Goal: Book appointment/travel/reservation

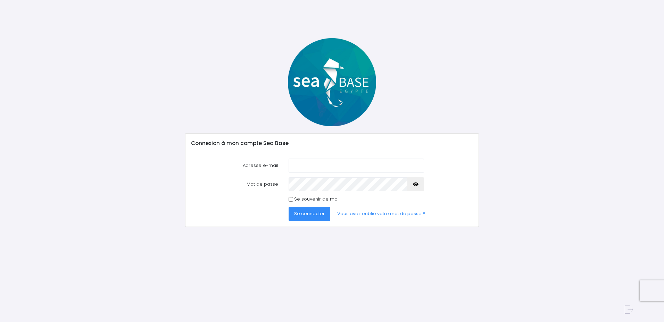
click at [304, 162] on input "Adresse e-mail" at bounding box center [355, 166] width 135 height 14
type input "[PERSON_NAME][EMAIL_ADDRESS][DOMAIN_NAME]"
click at [292, 200] on input "Se souvenir de moi" at bounding box center [290, 199] width 5 height 5
checkbox input "true"
click at [300, 213] on span "Se connecter" at bounding box center [309, 213] width 31 height 7
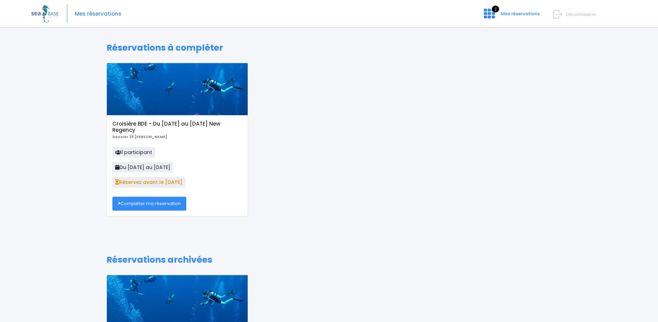
click at [150, 204] on link "Compléter ma réservation" at bounding box center [149, 204] width 74 height 14
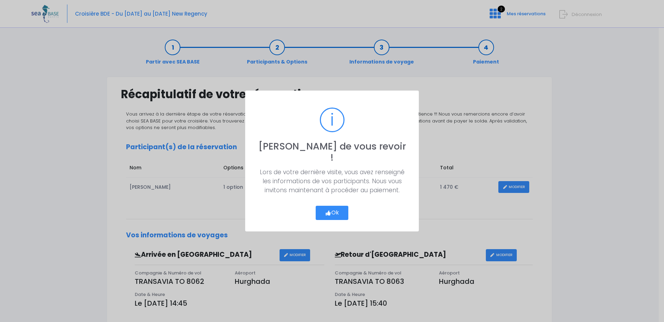
click at [332, 206] on button "Ok" at bounding box center [331, 213] width 33 height 15
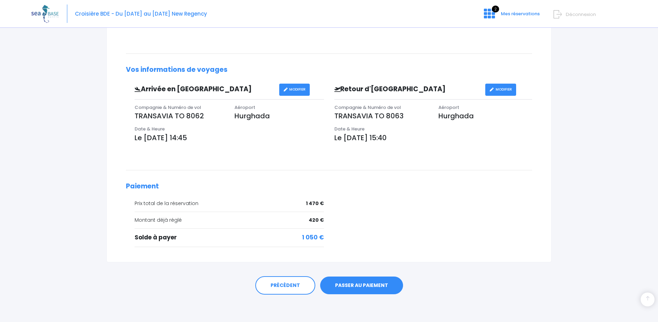
scroll to position [166, 0]
click at [370, 286] on link "PASSER AU PAIEMENT" at bounding box center [361, 285] width 83 height 18
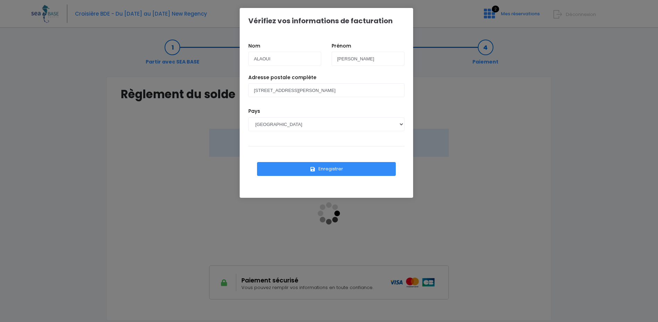
click at [340, 167] on button "Enregistrer" at bounding box center [326, 169] width 139 height 14
